Goal: Information Seeking & Learning: Learn about a topic

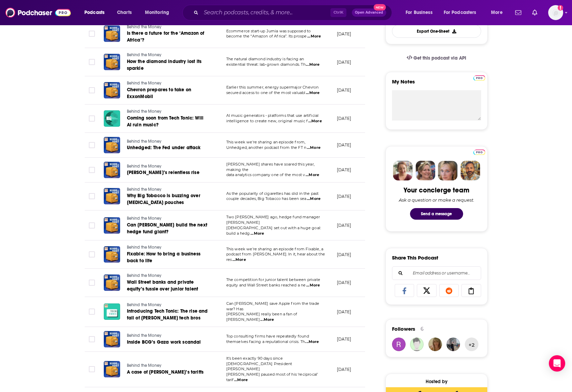
scroll to position [204, 0]
click at [107, 13] on button "Podcasts" at bounding box center [97, 12] width 34 height 11
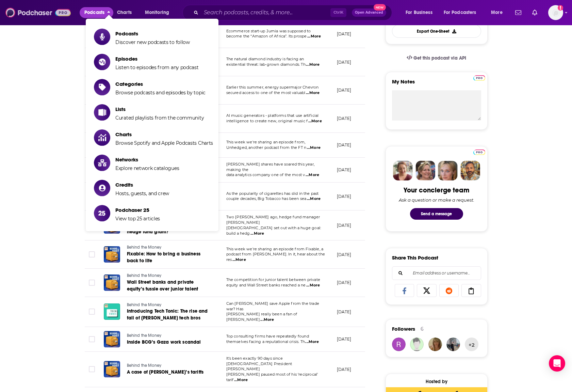
click at [30, 13] on img at bounding box center [37, 12] width 65 height 13
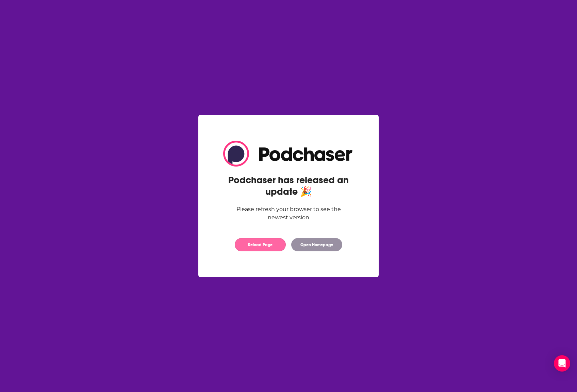
click at [261, 244] on button "Reload Page" at bounding box center [260, 244] width 51 height 13
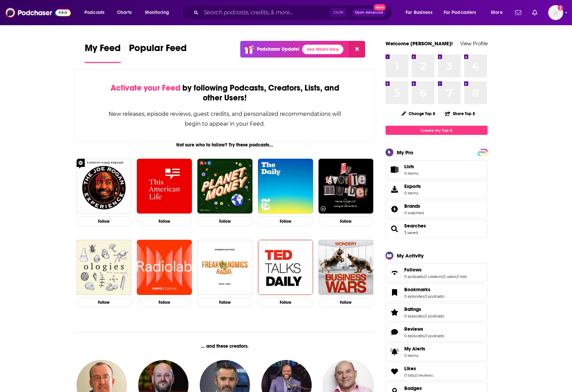
click at [564, 14] on div "Podcasts Charts Monitoring Ctrl K Open Advanced New For Business For Podcasters…" at bounding box center [286, 12] width 572 height 25
click at [566, 12] on icon "Show profile menu" at bounding box center [566, 12] width 2 height 1
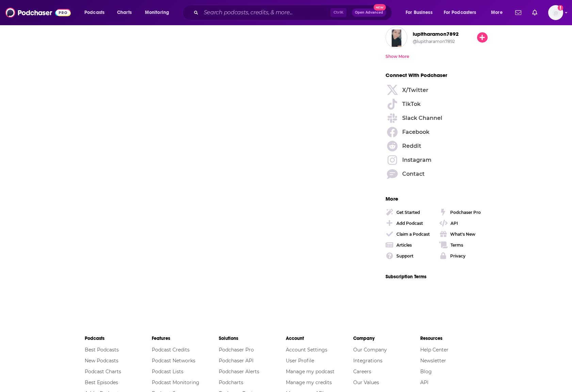
scroll to position [1053, 0]
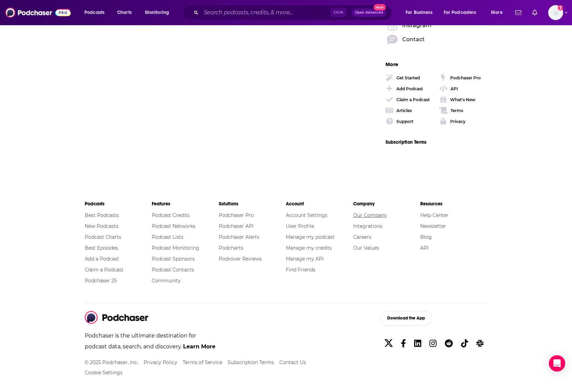
click at [382, 215] on link "Our Company" at bounding box center [370, 215] width 34 height 6
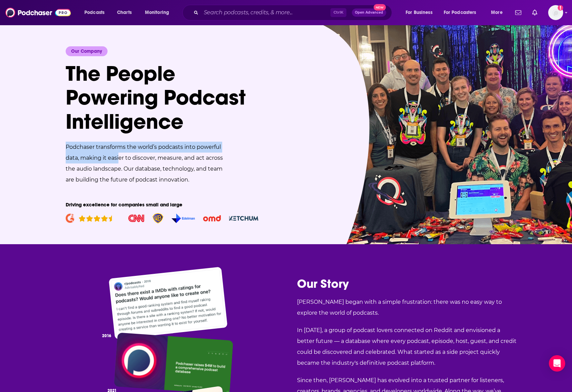
drag, startPoint x: 66, startPoint y: 145, endPoint x: 120, endPoint y: 161, distance: 56.0
click at [120, 161] on p "Podchaser transforms the world’s podcasts into powerful data, making it easier …" at bounding box center [147, 164] width 163 height 44
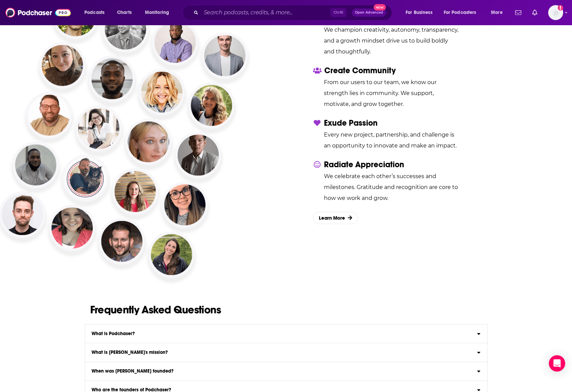
scroll to position [1089, 0]
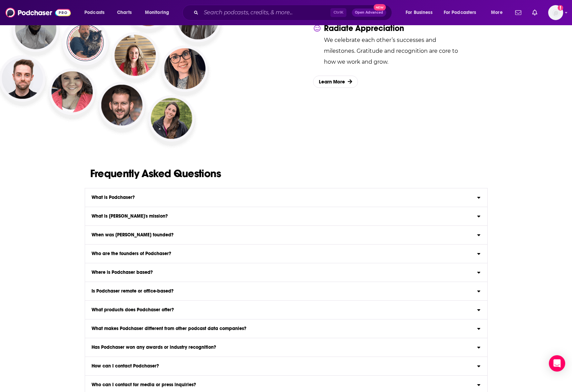
click at [170, 218] on div "What is [PERSON_NAME]'s mission?" at bounding box center [286, 216] width 402 height 5
click at [0, 0] on input "What is [PERSON_NAME]'s mission? [PERSON_NAME]'s mission is to make podcast dat…" at bounding box center [0, 0] width 0 height 0
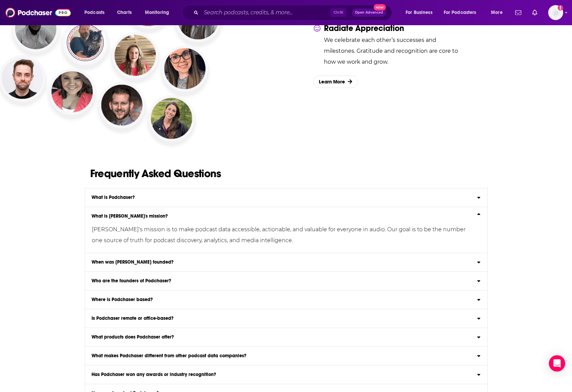
click at [170, 218] on div "What is [PERSON_NAME]'s mission?" at bounding box center [286, 216] width 402 height 5
click at [0, 0] on input "What is [PERSON_NAME]'s mission? [PERSON_NAME]'s mission is to make podcast dat…" at bounding box center [0, 0] width 0 height 0
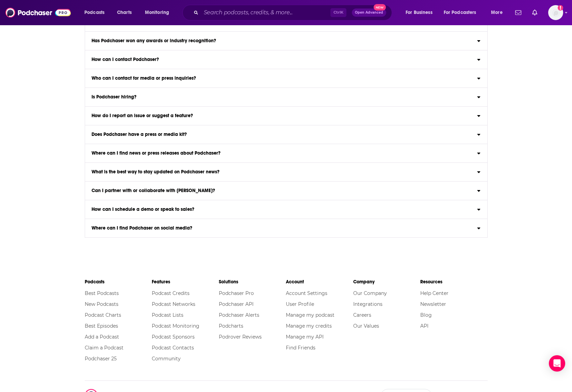
scroll to position [1474, 0]
